Goal: Information Seeking & Learning: Learn about a topic

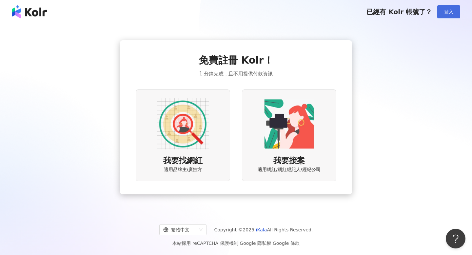
click at [450, 12] on span "登入" at bounding box center [448, 11] width 9 height 5
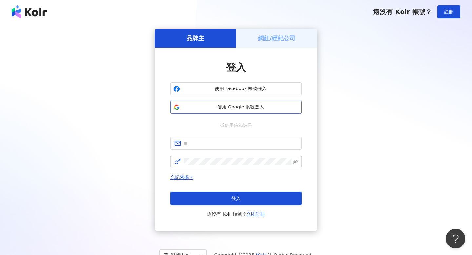
click at [201, 104] on button "使用 Google 帳號登入" at bounding box center [235, 107] width 131 height 13
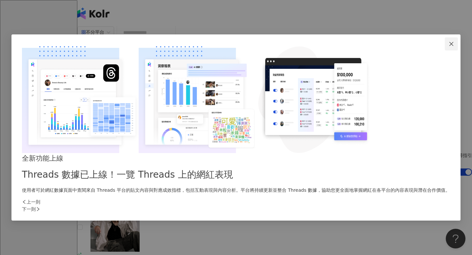
click at [449, 46] on icon "close" at bounding box center [451, 44] width 4 height 4
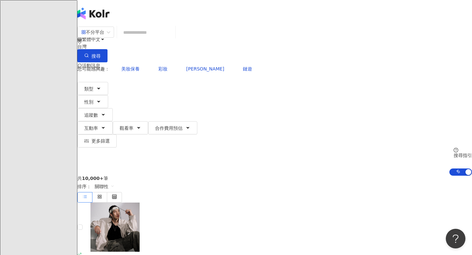
click at [173, 39] on input "search" at bounding box center [146, 32] width 53 height 12
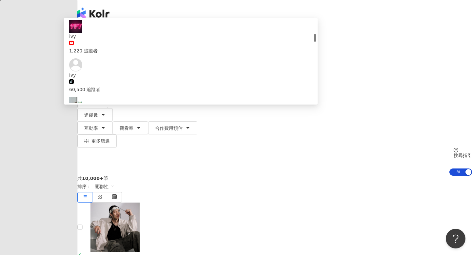
scroll to position [189, 0]
type input "*"
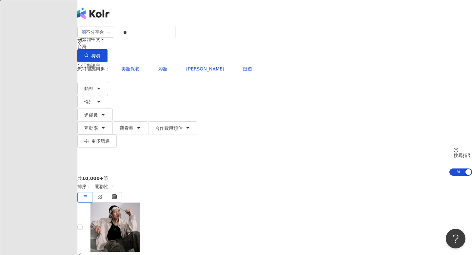
type input "*"
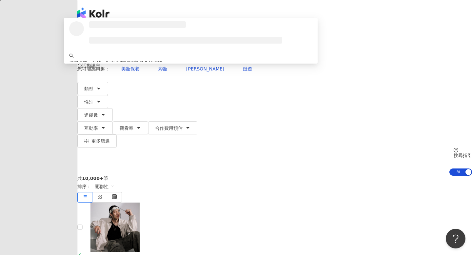
scroll to position [0, 0]
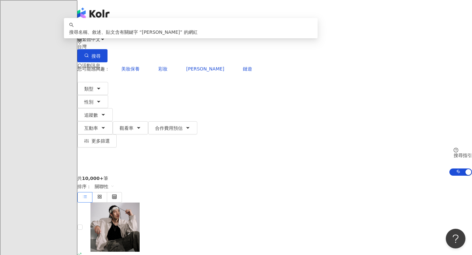
type input "********"
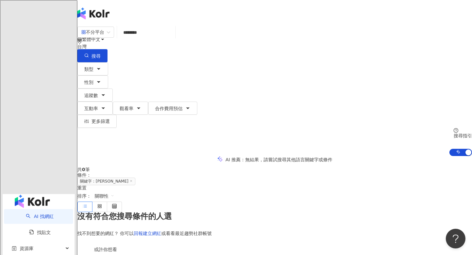
drag, startPoint x: 170, startPoint y: 41, endPoint x: 136, endPoint y: 41, distance: 34.7
click at [136, 39] on input "********" at bounding box center [146, 32] width 53 height 12
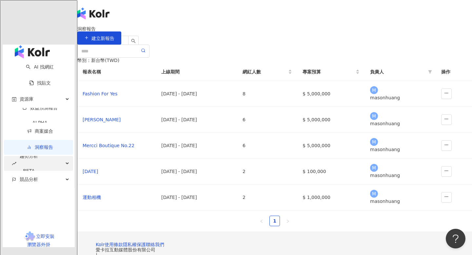
click at [20, 149] on span "趨勢分析 BETA" at bounding box center [29, 164] width 18 height 30
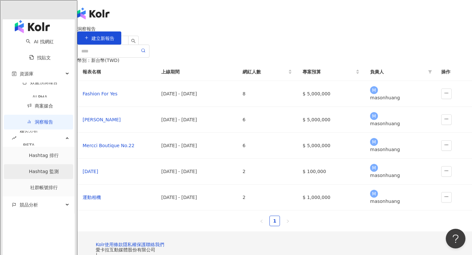
click at [34, 169] on link "Hashtag 監測" at bounding box center [44, 171] width 30 height 5
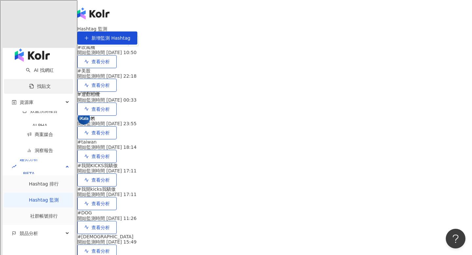
click at [38, 84] on link "找貼文" at bounding box center [40, 86] width 22 height 5
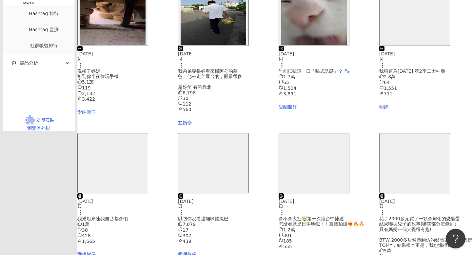
scroll to position [350, 0]
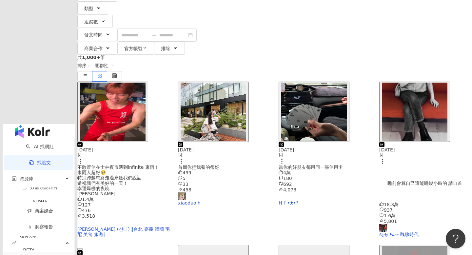
scroll to position [0, 0]
